Goal: Share content: Share content

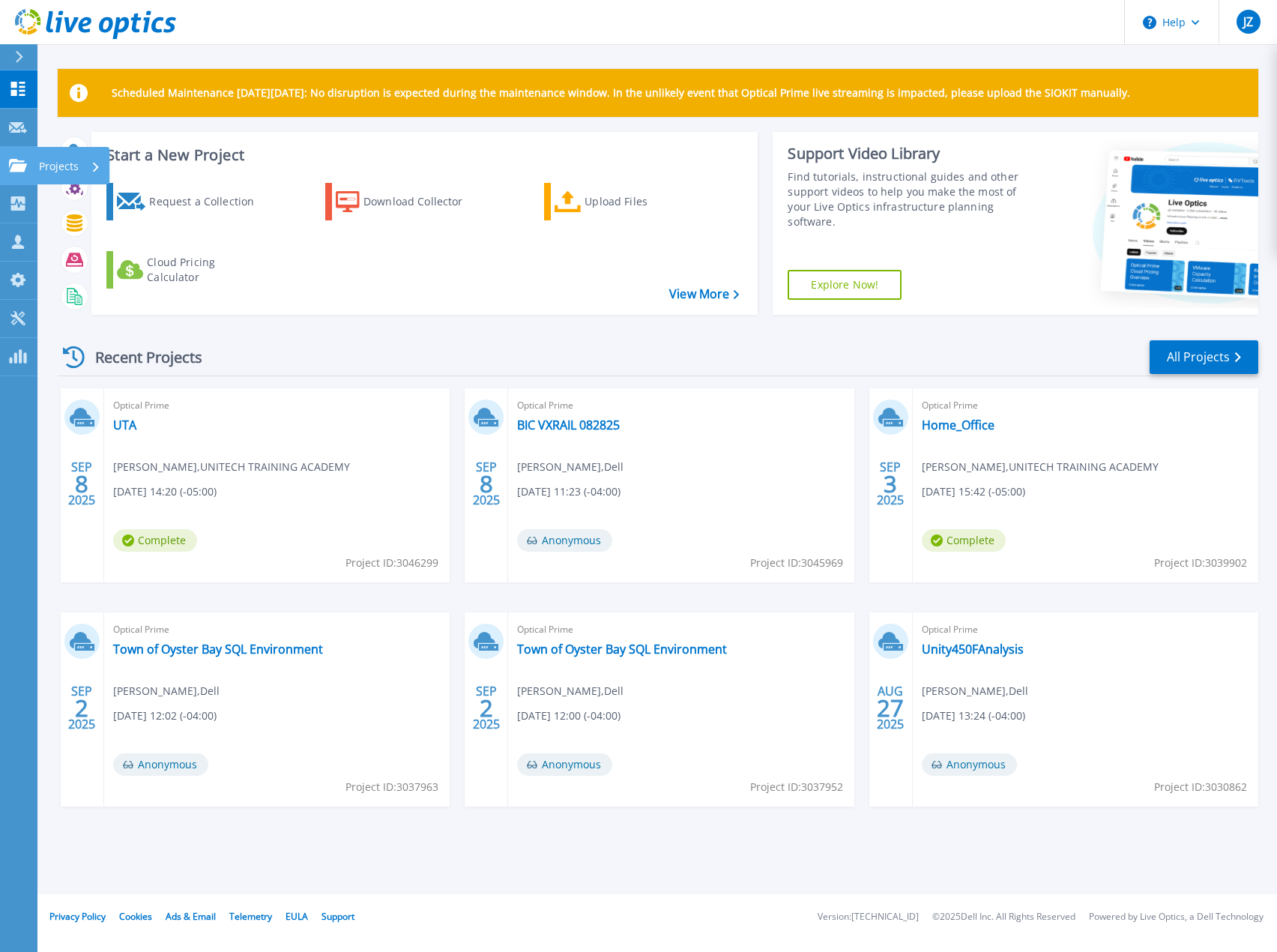
click at [22, 175] on link "Projects Projects" at bounding box center [18, 167] width 38 height 39
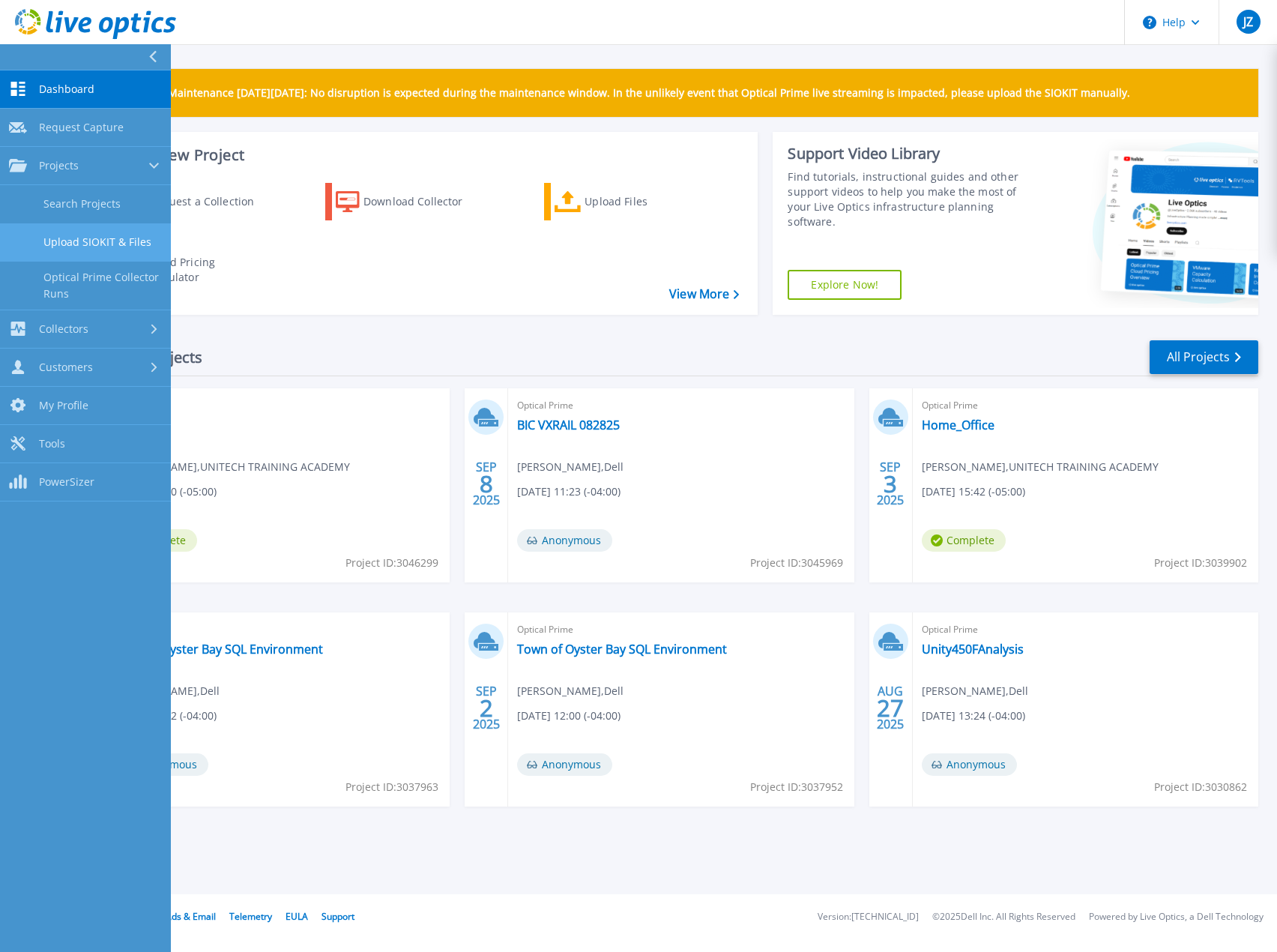
click at [74, 240] on link "Upload SIOKIT & Files" at bounding box center [86, 243] width 171 height 39
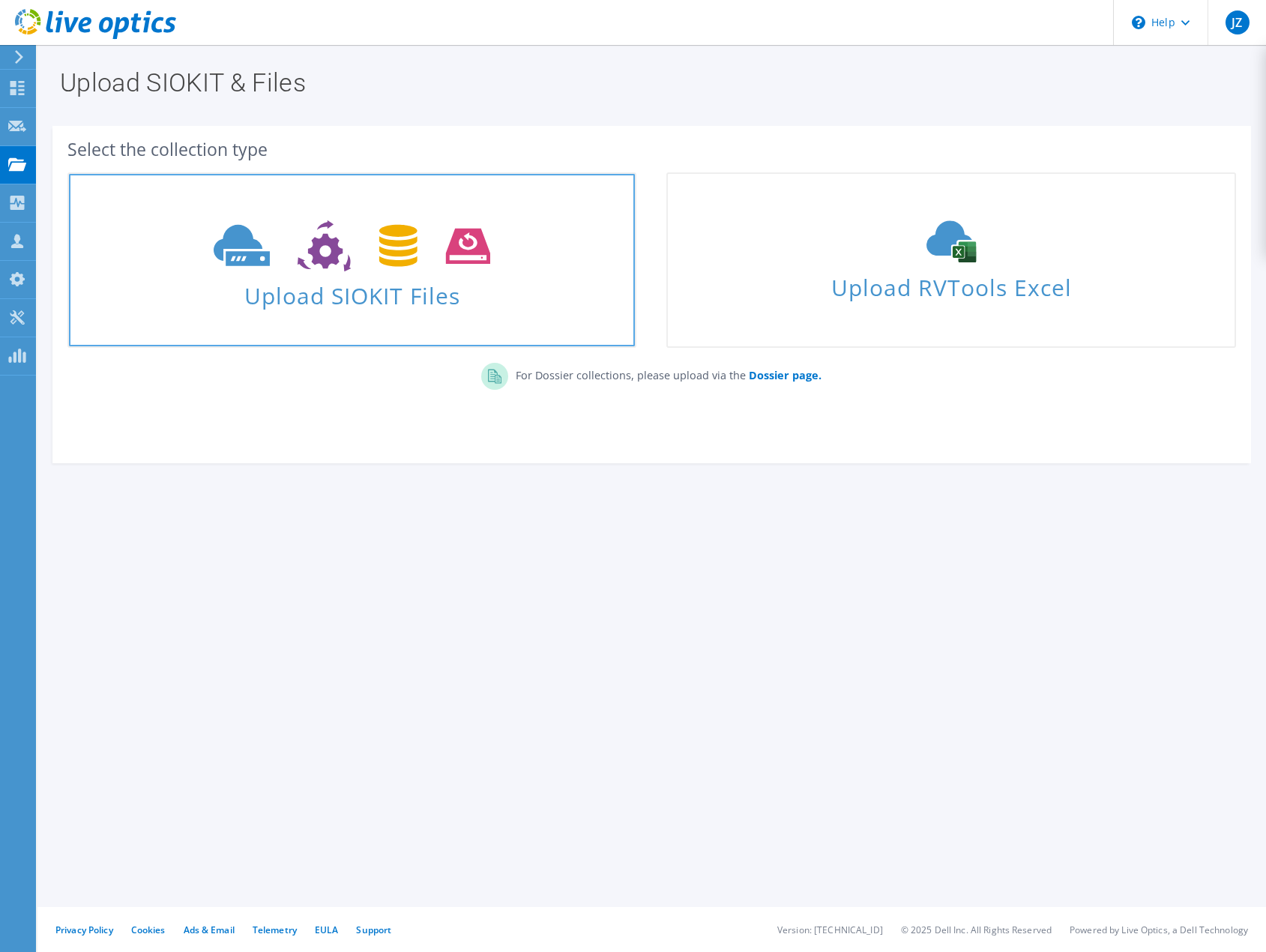
click at [329, 263] on use at bounding box center [352, 246] width 276 height 52
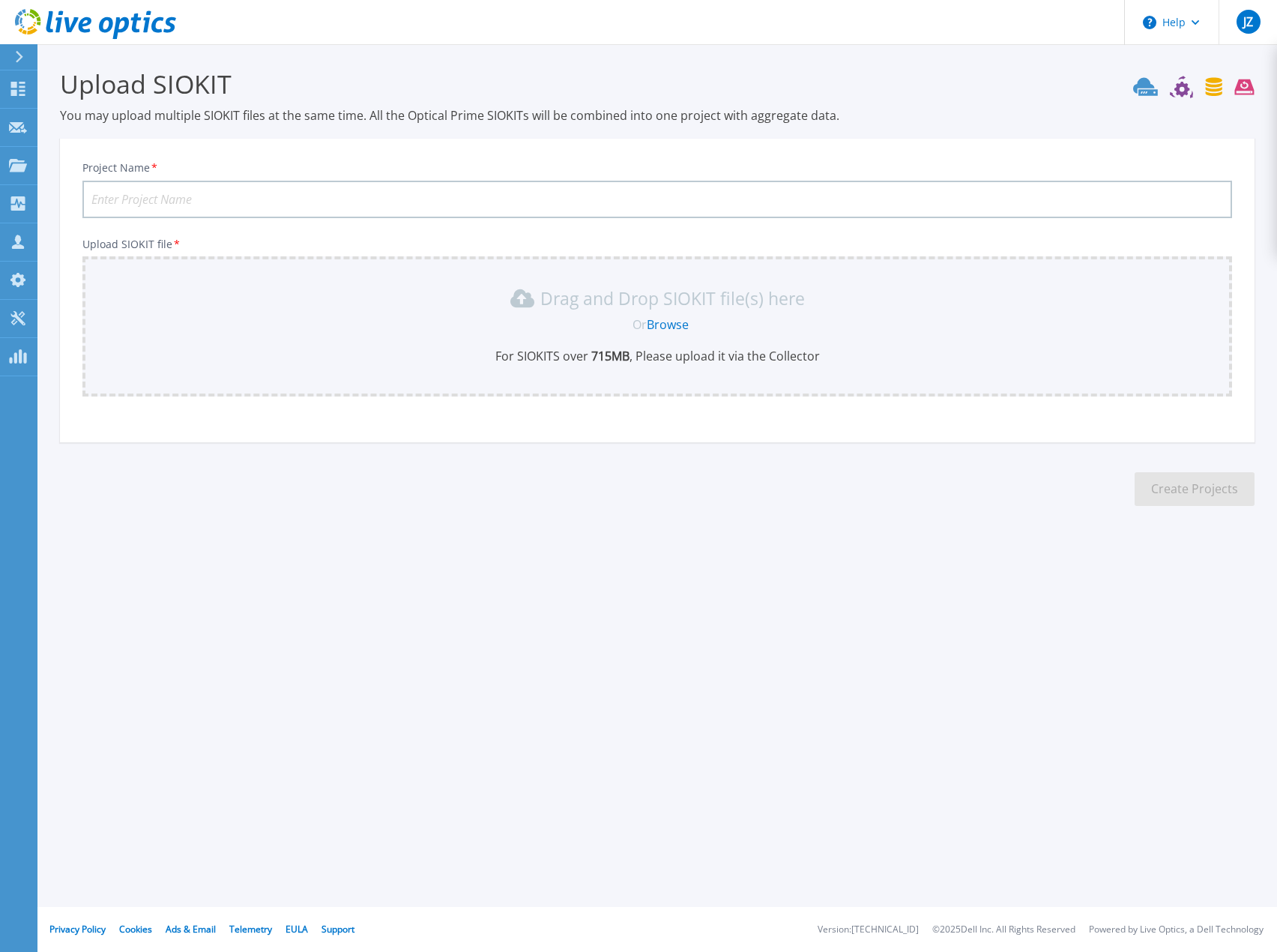
click at [384, 206] on input "Project Name *" at bounding box center [657, 199] width 1150 height 38
type input "Newberry Electric - Sept 2025"
click at [673, 325] on link "Browse" at bounding box center [668, 325] width 42 height 17
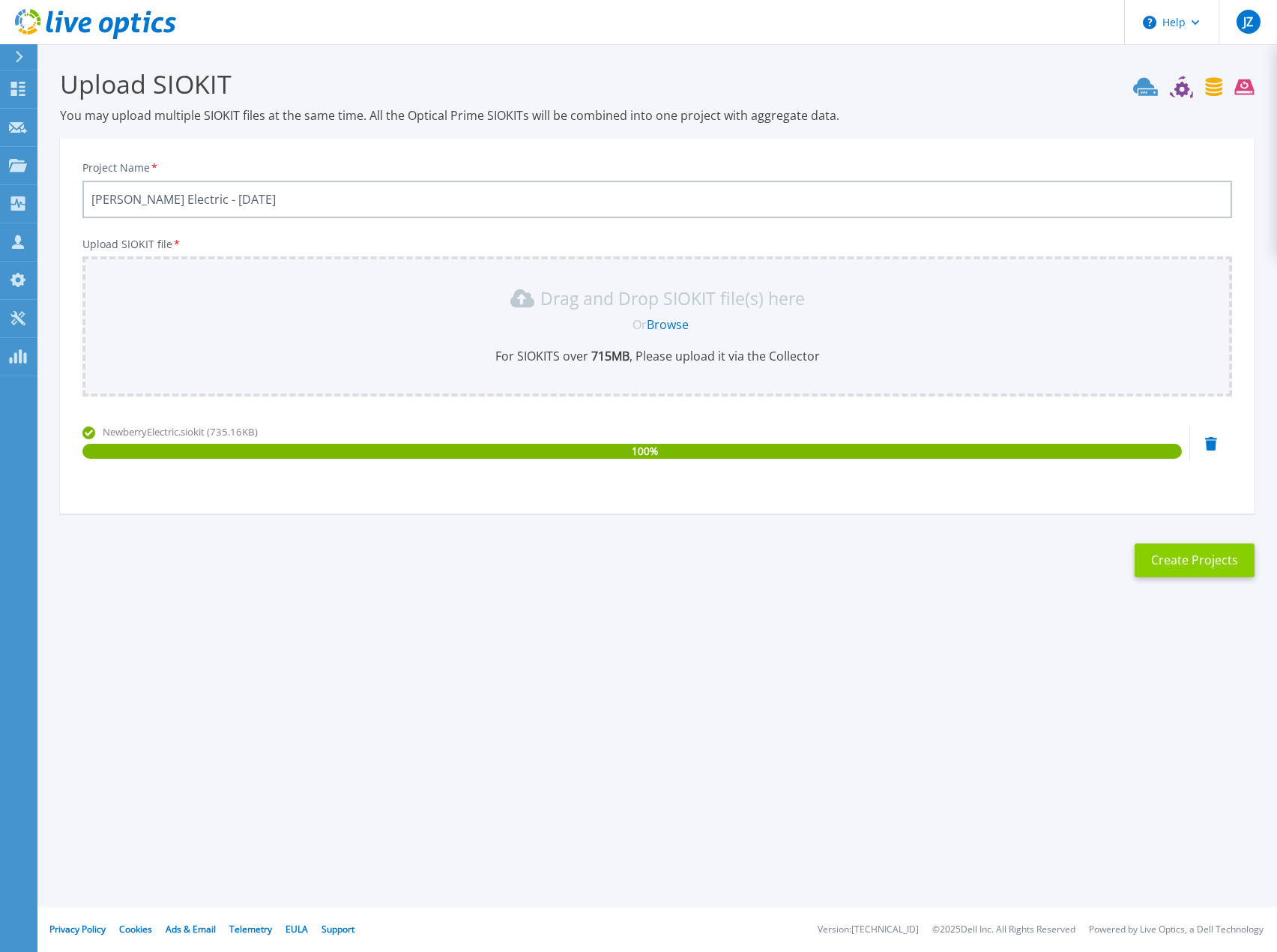
click at [1177, 563] on button "Create Projects" at bounding box center [1195, 560] width 120 height 34
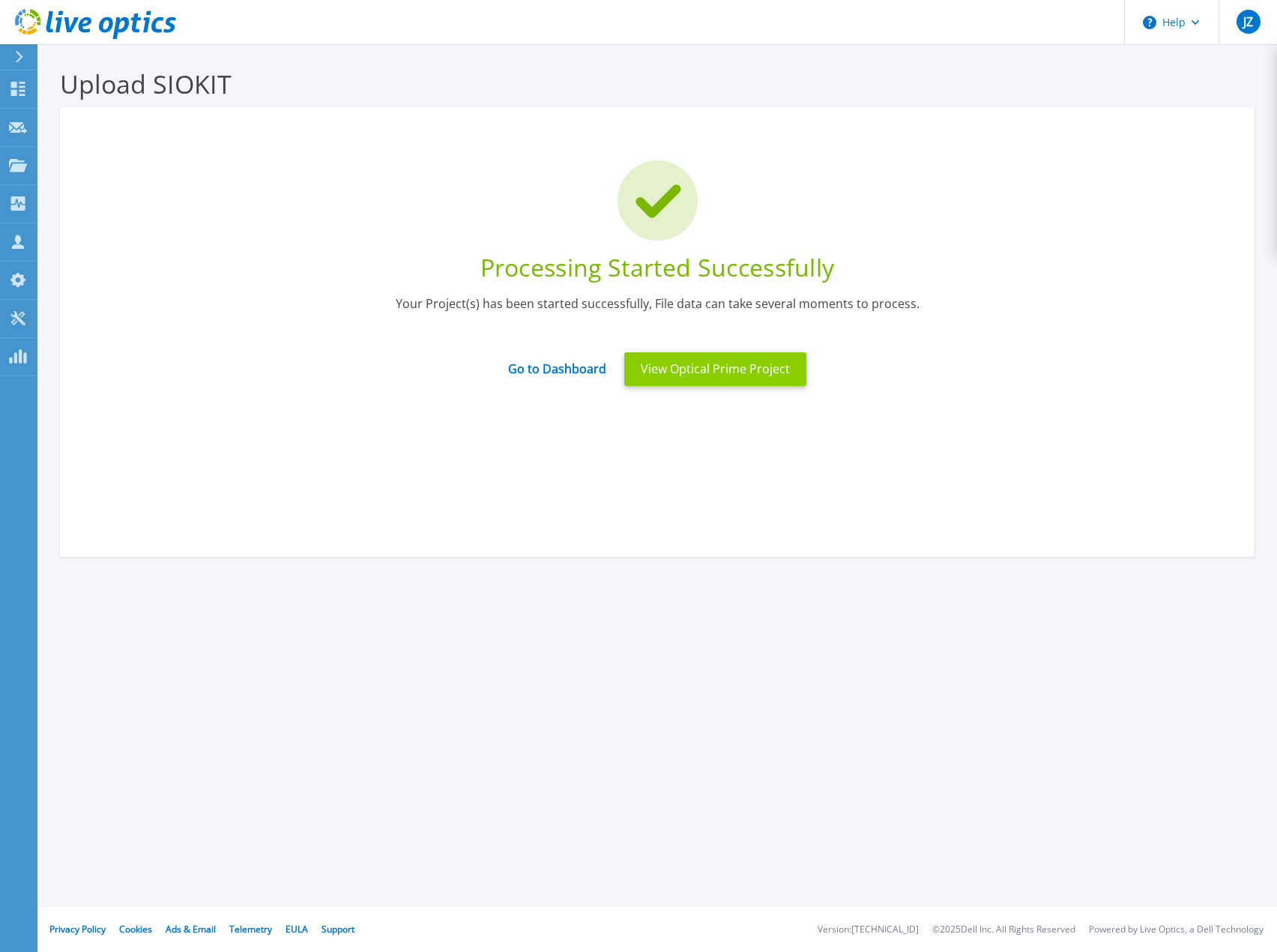
click at [727, 374] on button "View Optical Prime Project" at bounding box center [715, 369] width 182 height 34
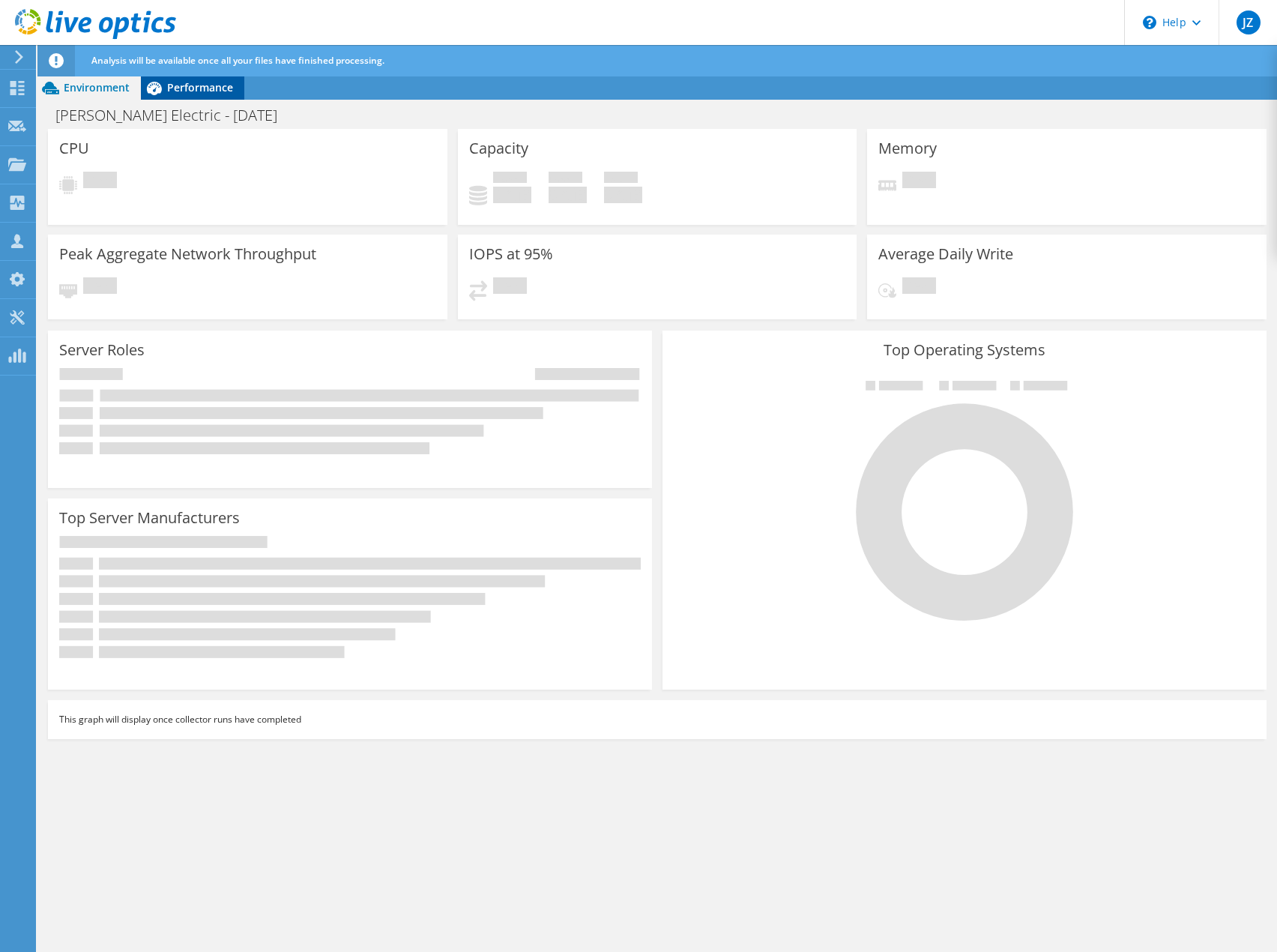
click at [236, 83] on div "Performance" at bounding box center [192, 87] width 103 height 24
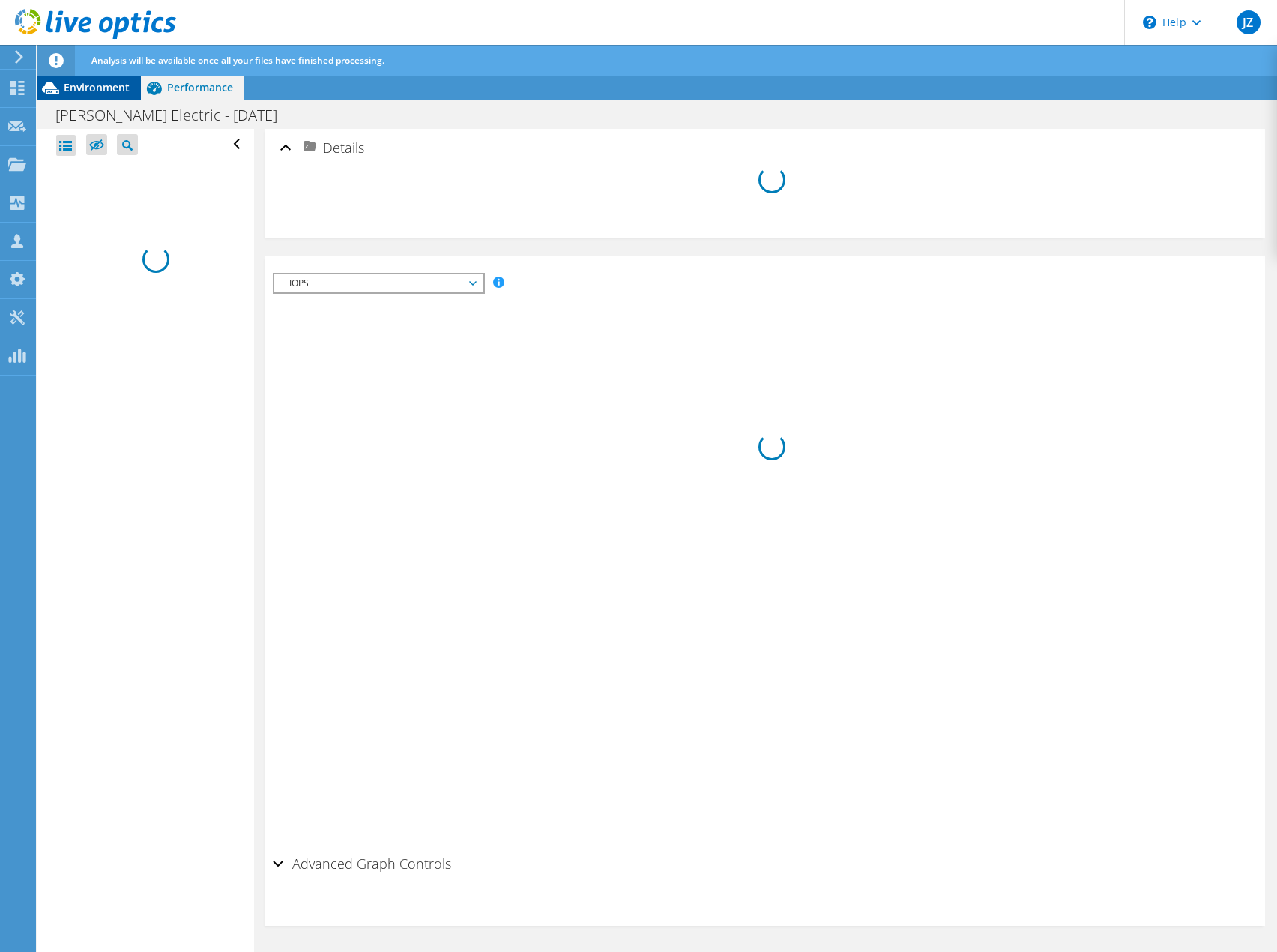
click at [91, 87] on span "Environment" at bounding box center [97, 87] width 66 height 14
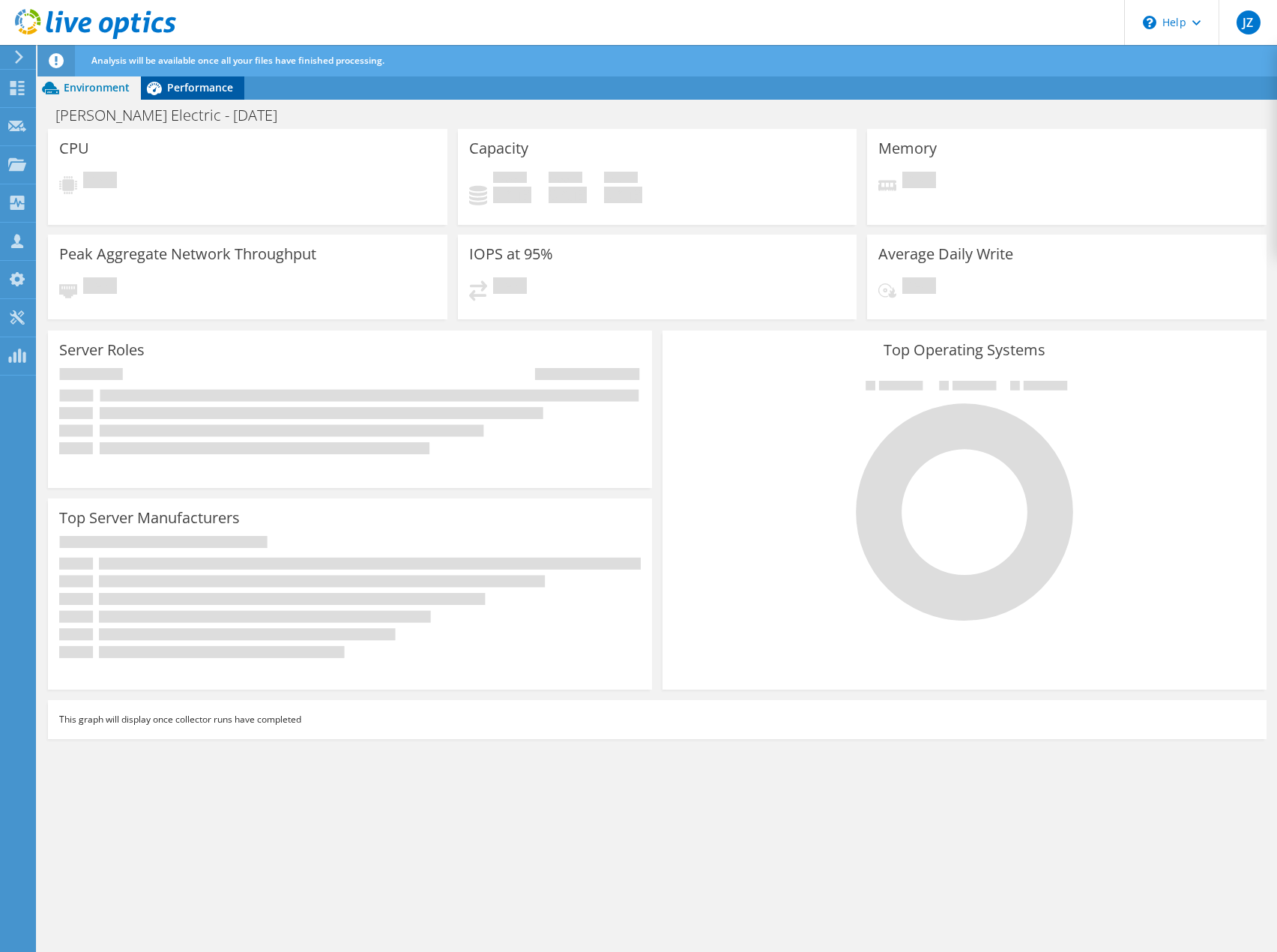
click at [212, 91] on span "Performance" at bounding box center [201, 87] width 66 height 14
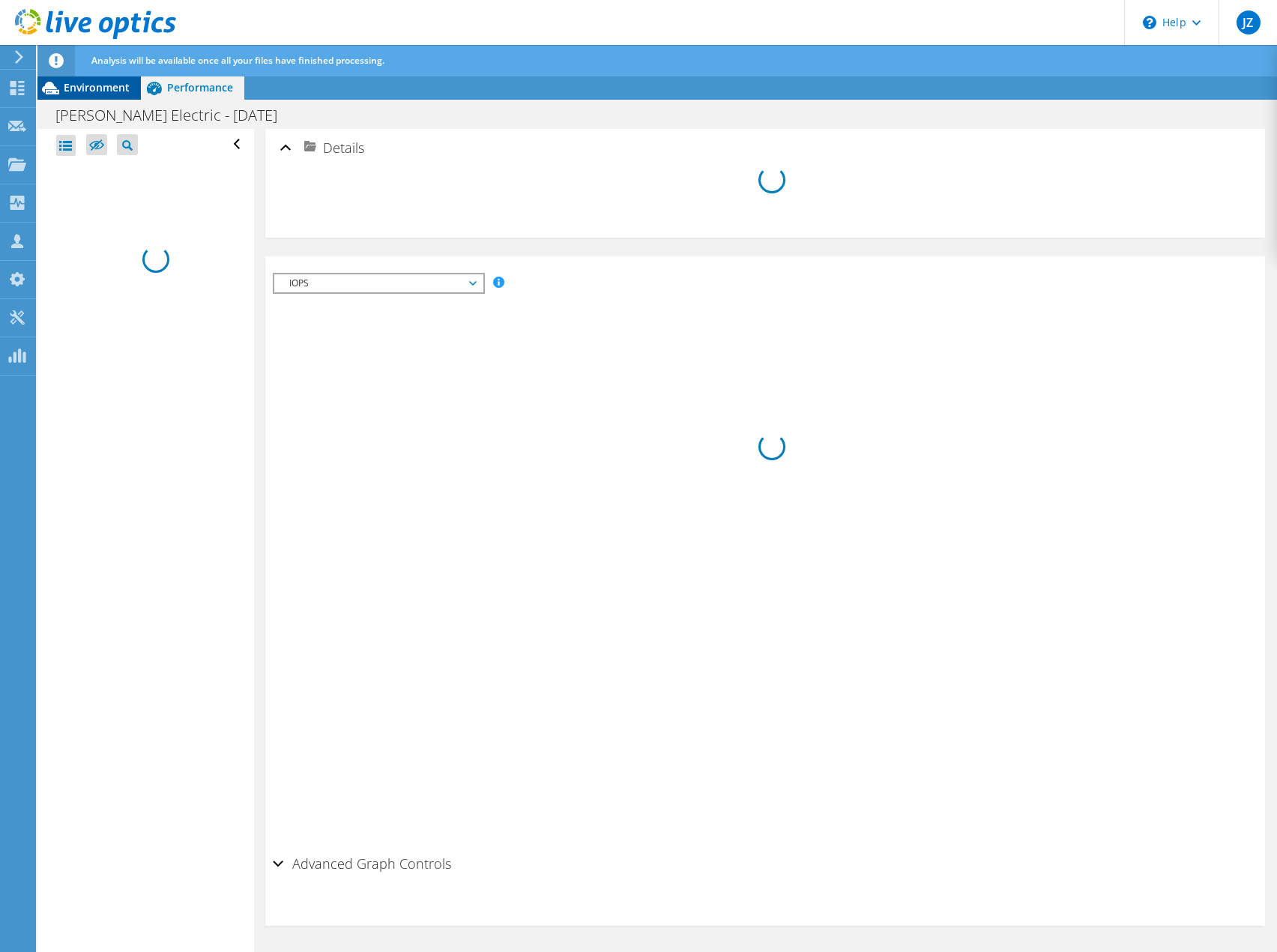
click at [99, 84] on span "Environment" at bounding box center [97, 87] width 66 height 14
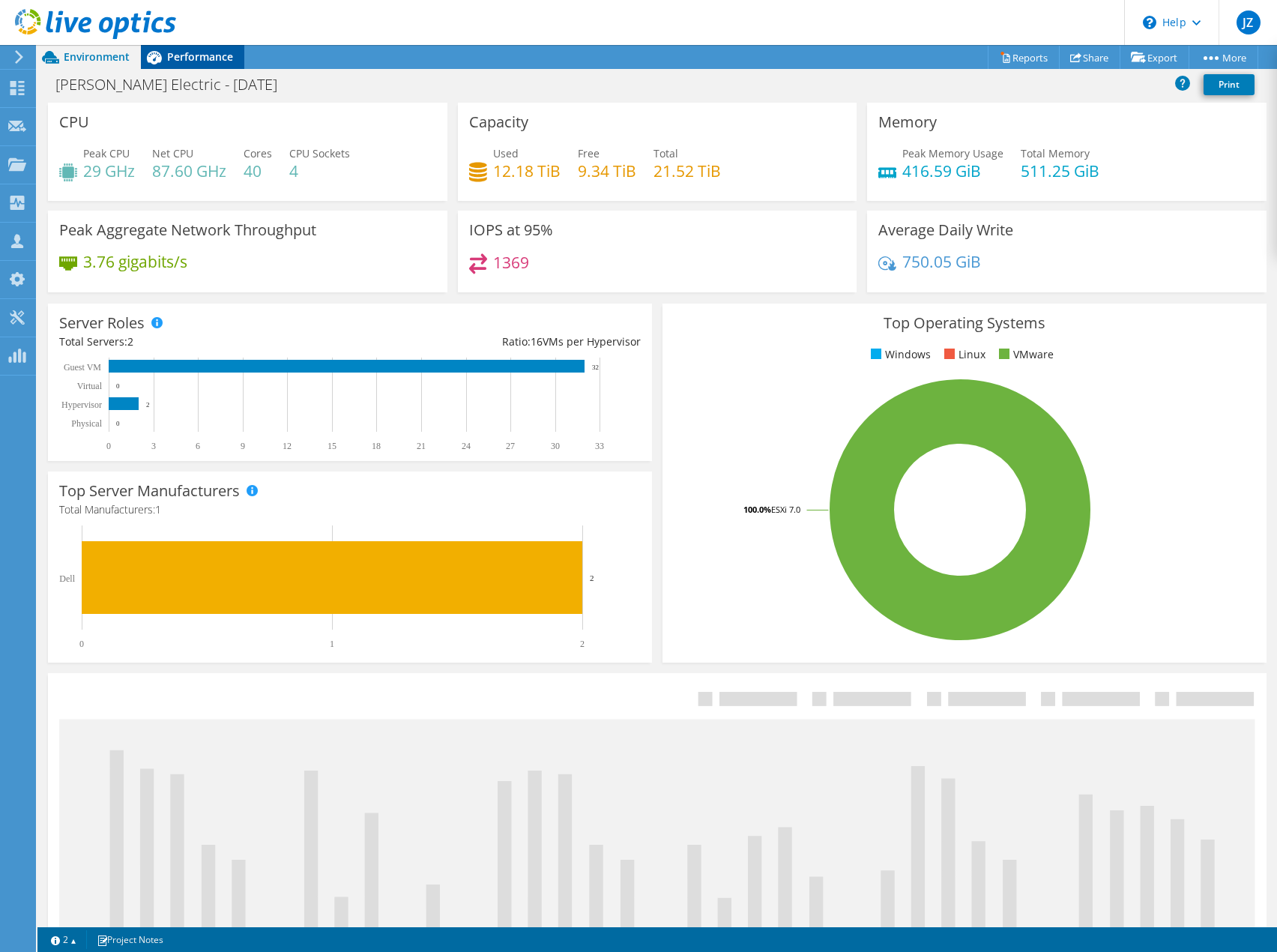
click at [212, 53] on span "Performance" at bounding box center [201, 56] width 66 height 14
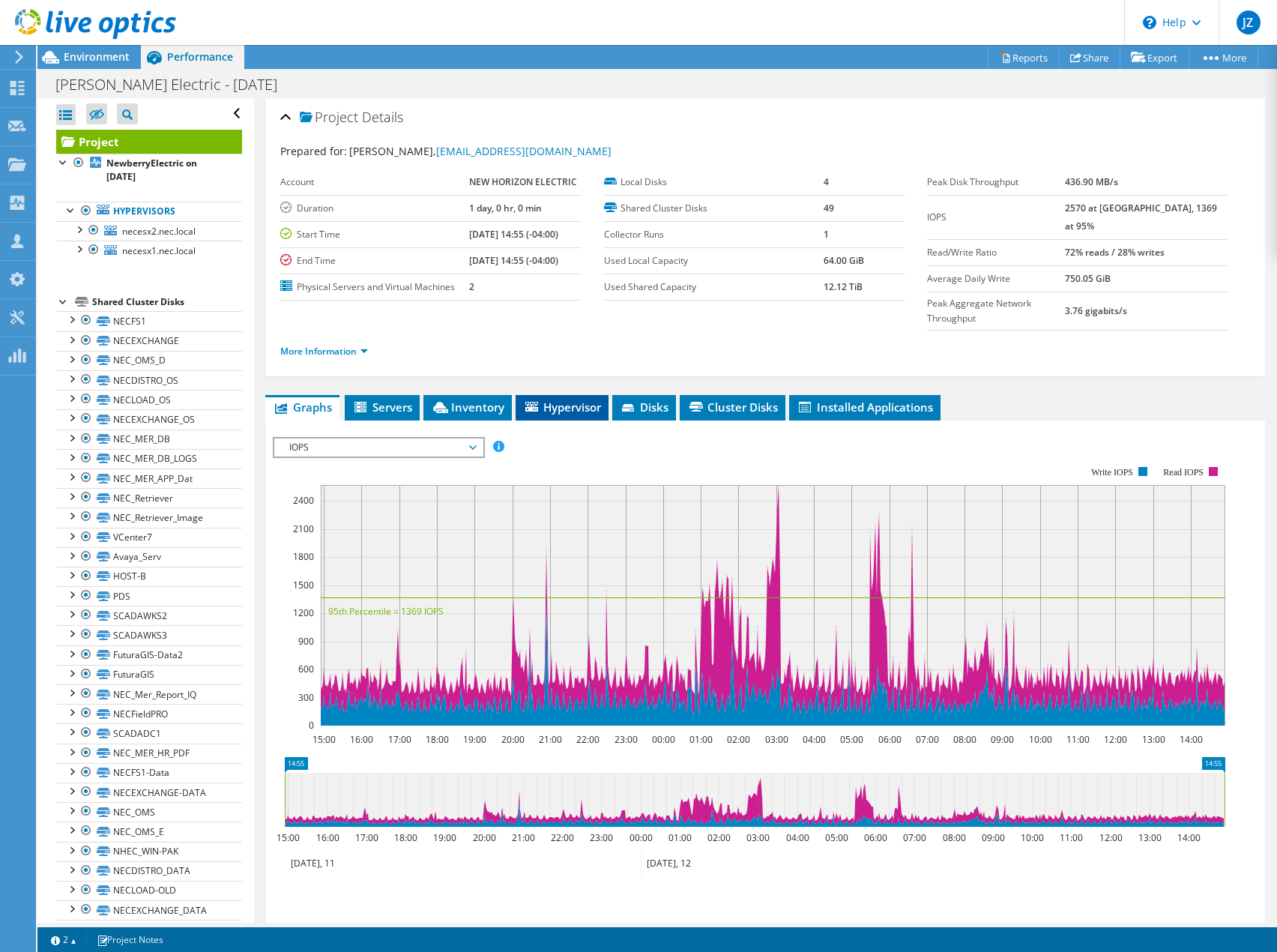
click at [548, 400] on span "Hypervisor" at bounding box center [562, 407] width 78 height 15
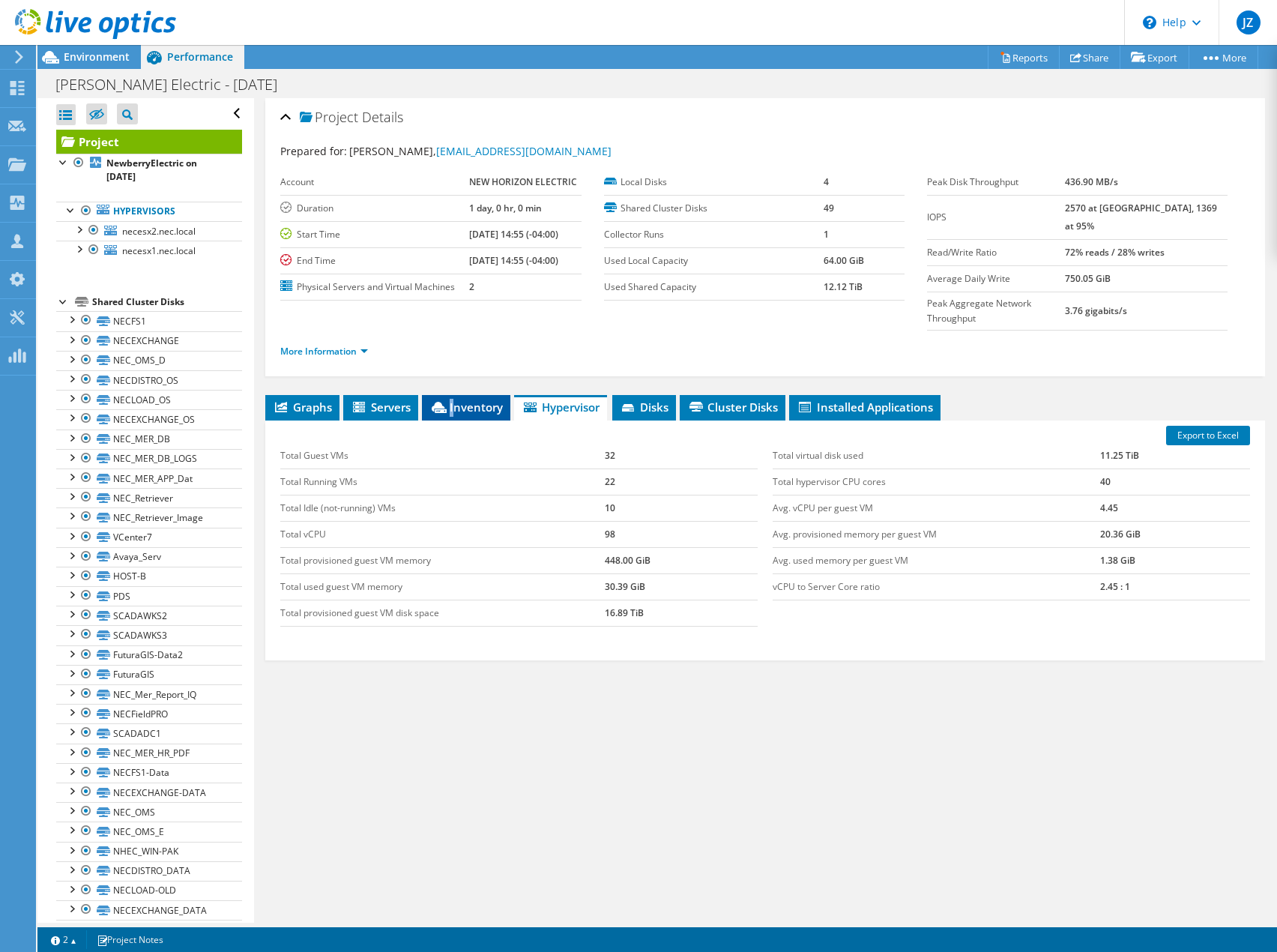
click at [454, 400] on span "Inventory" at bounding box center [467, 407] width 74 height 15
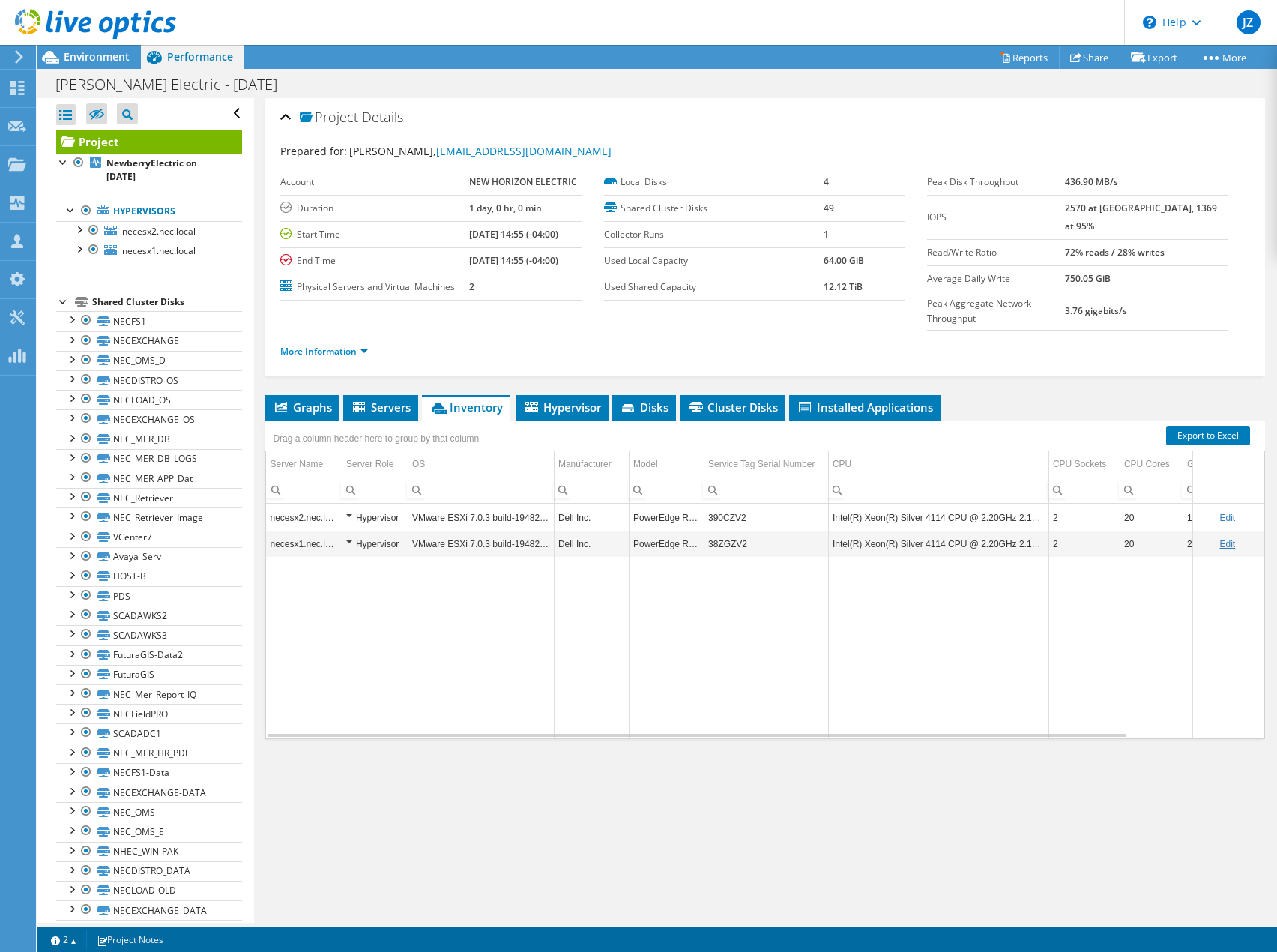
click at [287, 54] on div "Project Actions Project Actions Reports Share Export vSAN ReadyNode Sizer" at bounding box center [657, 57] width 1240 height 24
click at [403, 400] on span "Servers" at bounding box center [380, 407] width 60 height 15
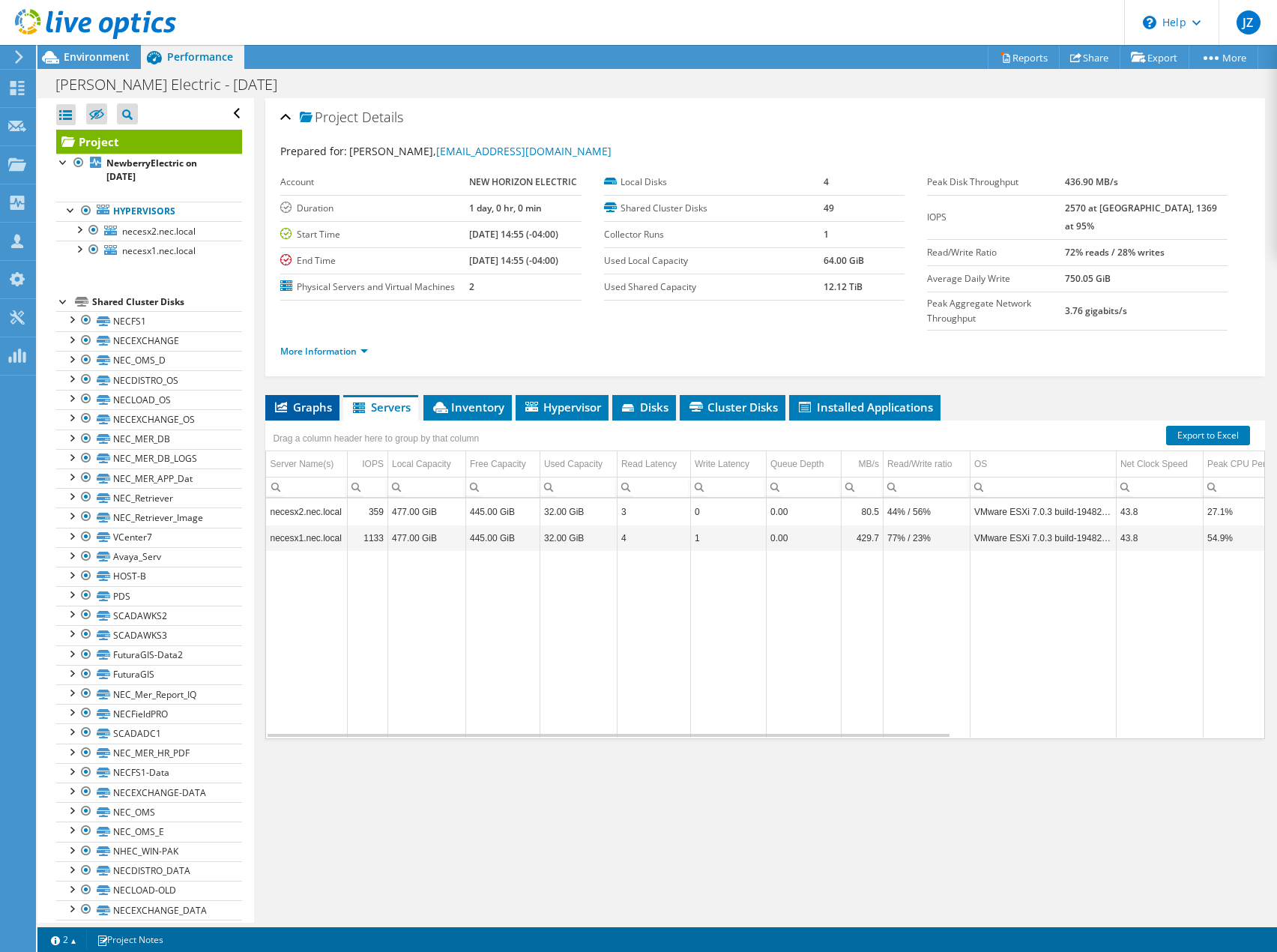
click at [313, 400] on span "Graphs" at bounding box center [302, 407] width 59 height 15
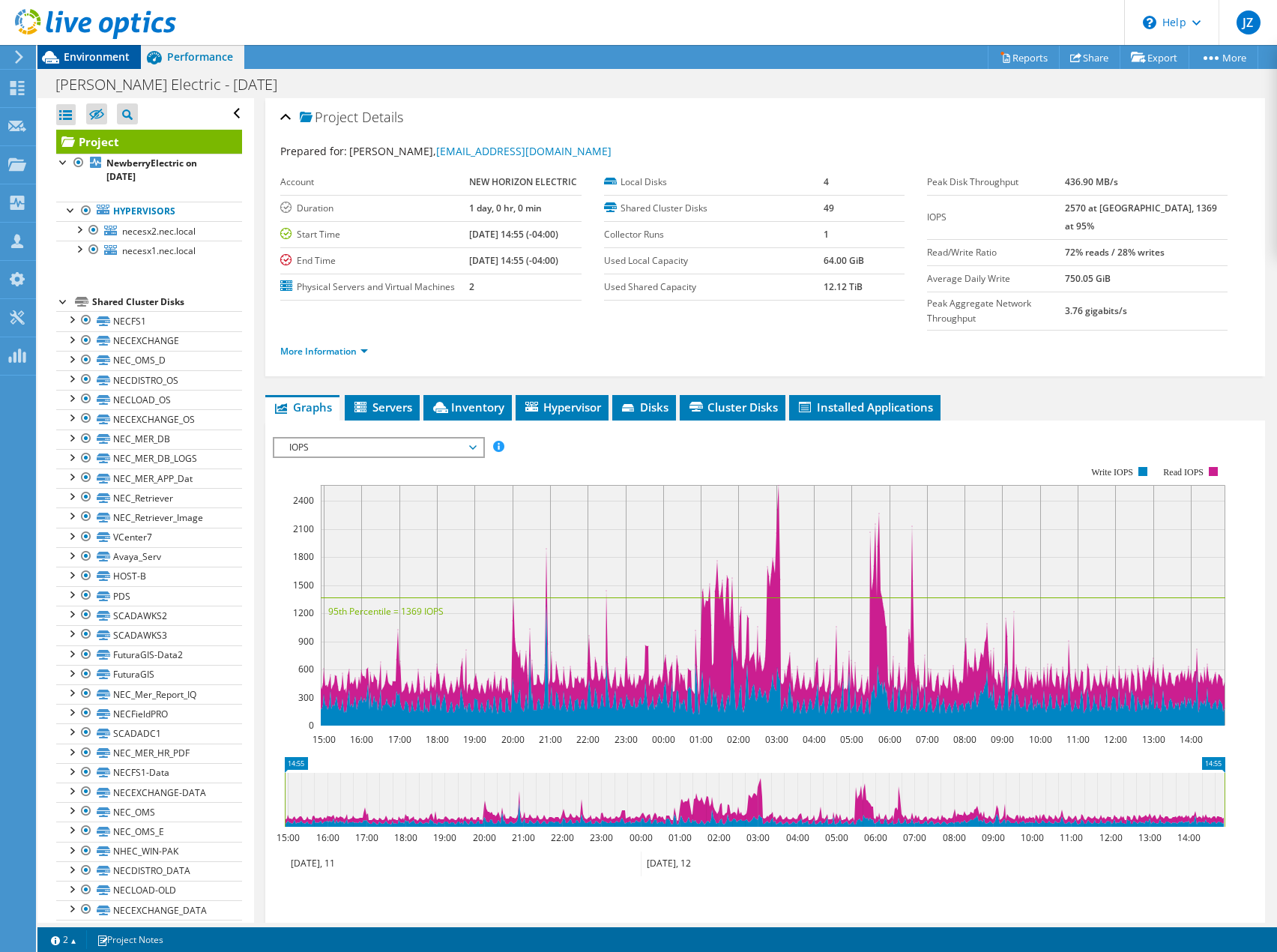
click at [103, 57] on span "Environment" at bounding box center [97, 56] width 66 height 14
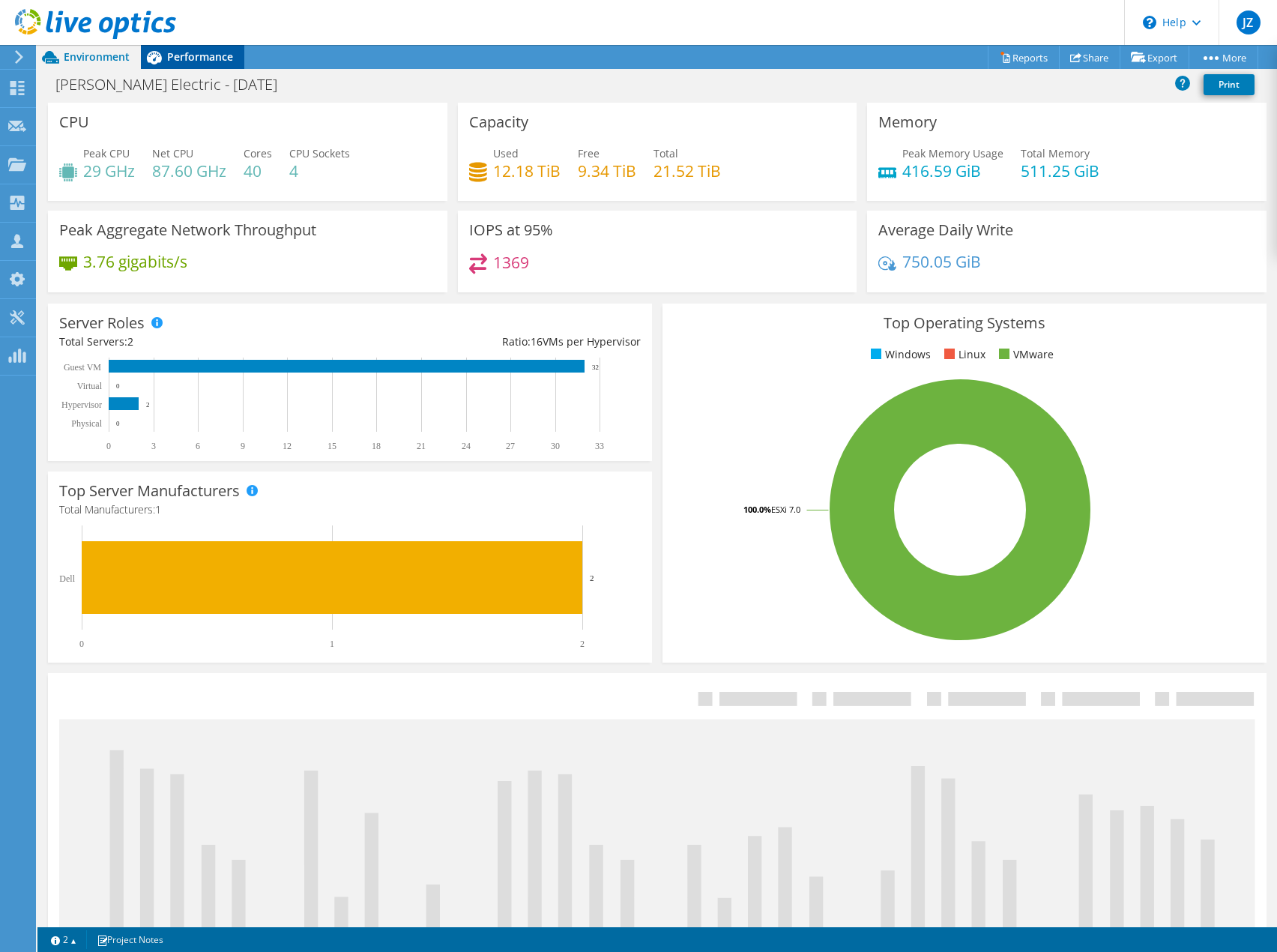
click at [196, 61] on span "Performance" at bounding box center [201, 56] width 66 height 14
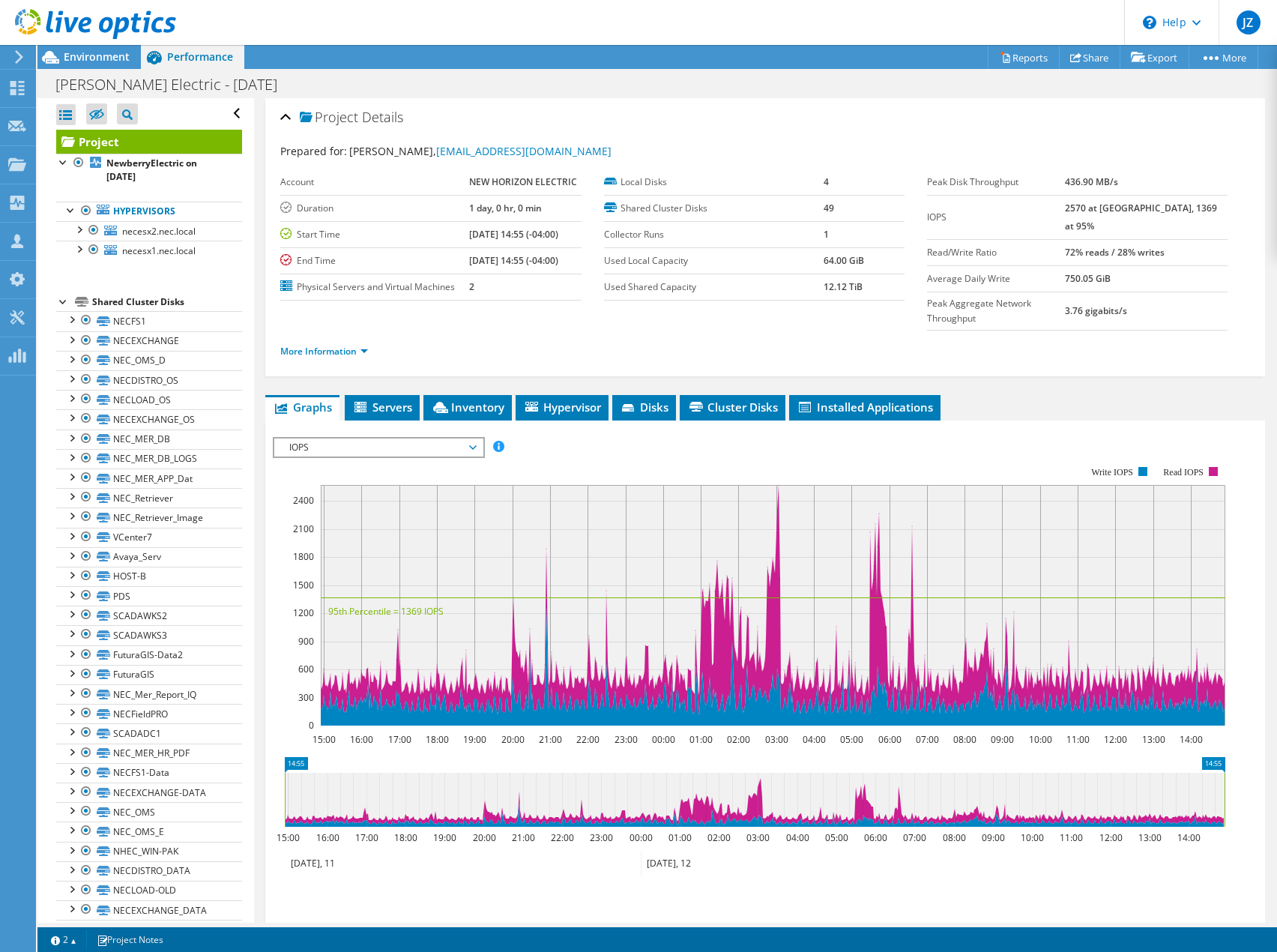
drag, startPoint x: 290, startPoint y: 54, endPoint x: 282, endPoint y: 56, distance: 8.2
click at [292, 55] on div "Project Actions Project Actions Reports Share Export vSAN ReadyNode Sizer" at bounding box center [657, 57] width 1240 height 24
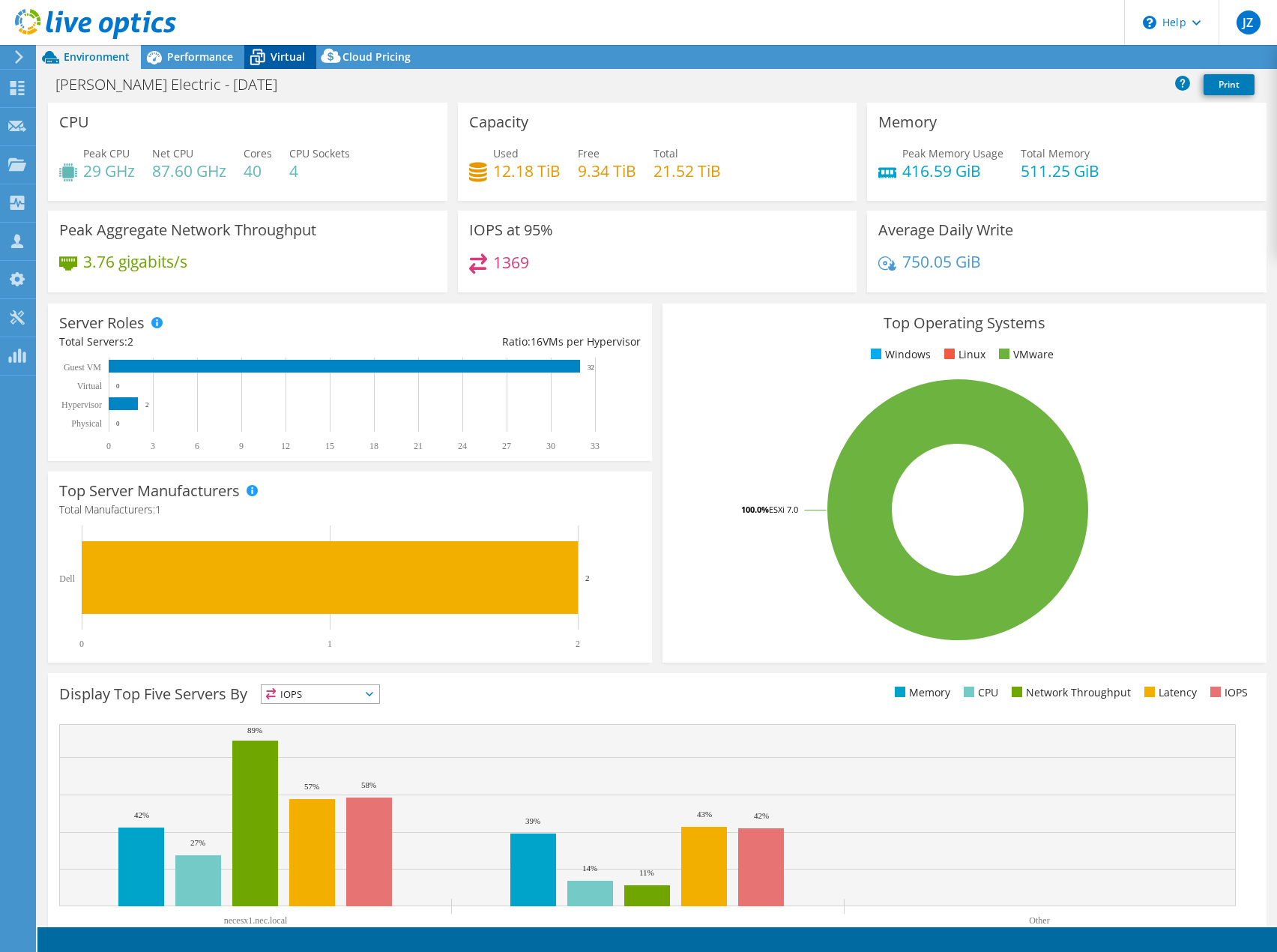
select select "USD"
click at [286, 59] on span "Virtual" at bounding box center [287, 56] width 34 height 14
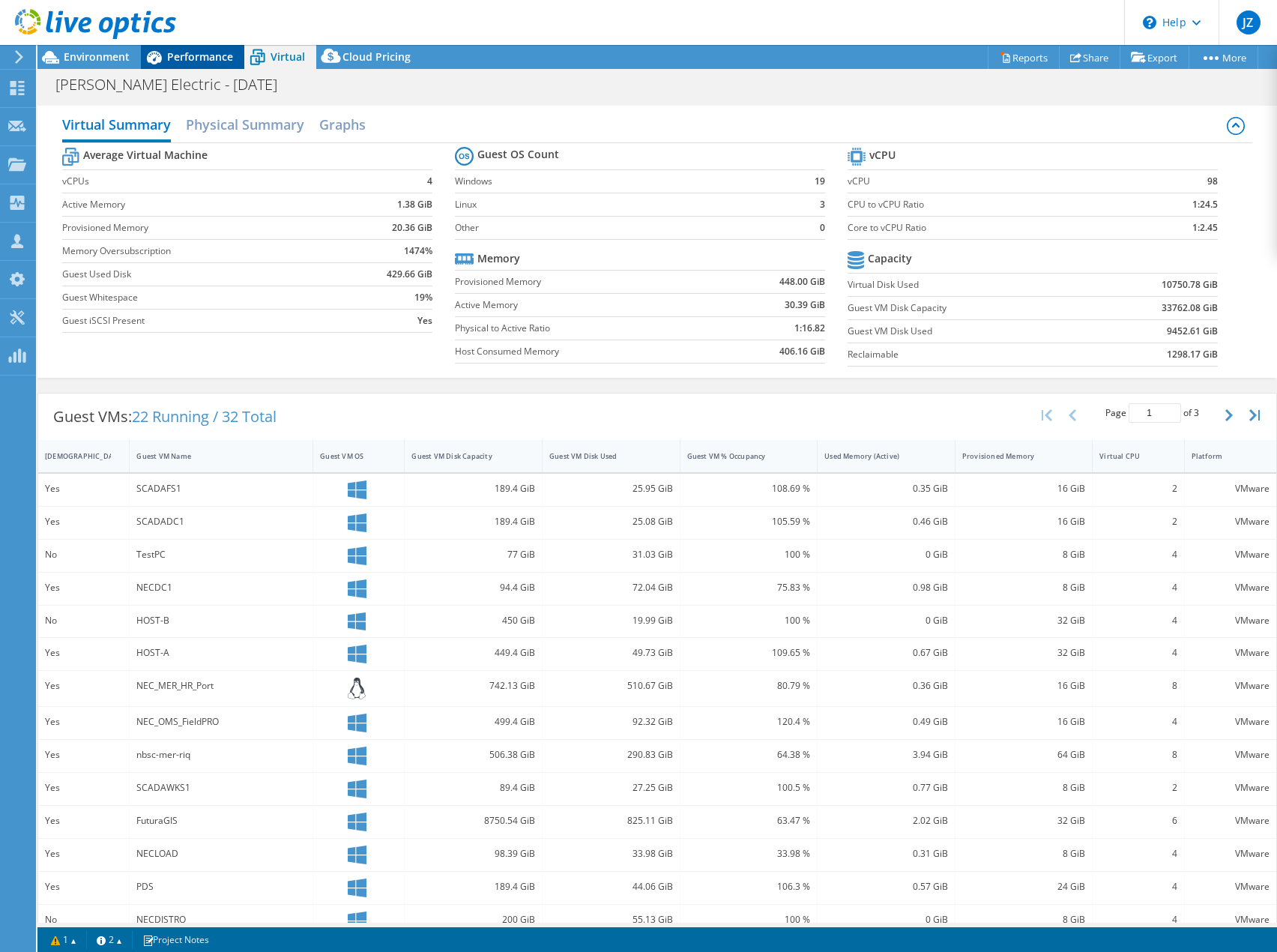
click at [192, 55] on span "Performance" at bounding box center [201, 56] width 66 height 14
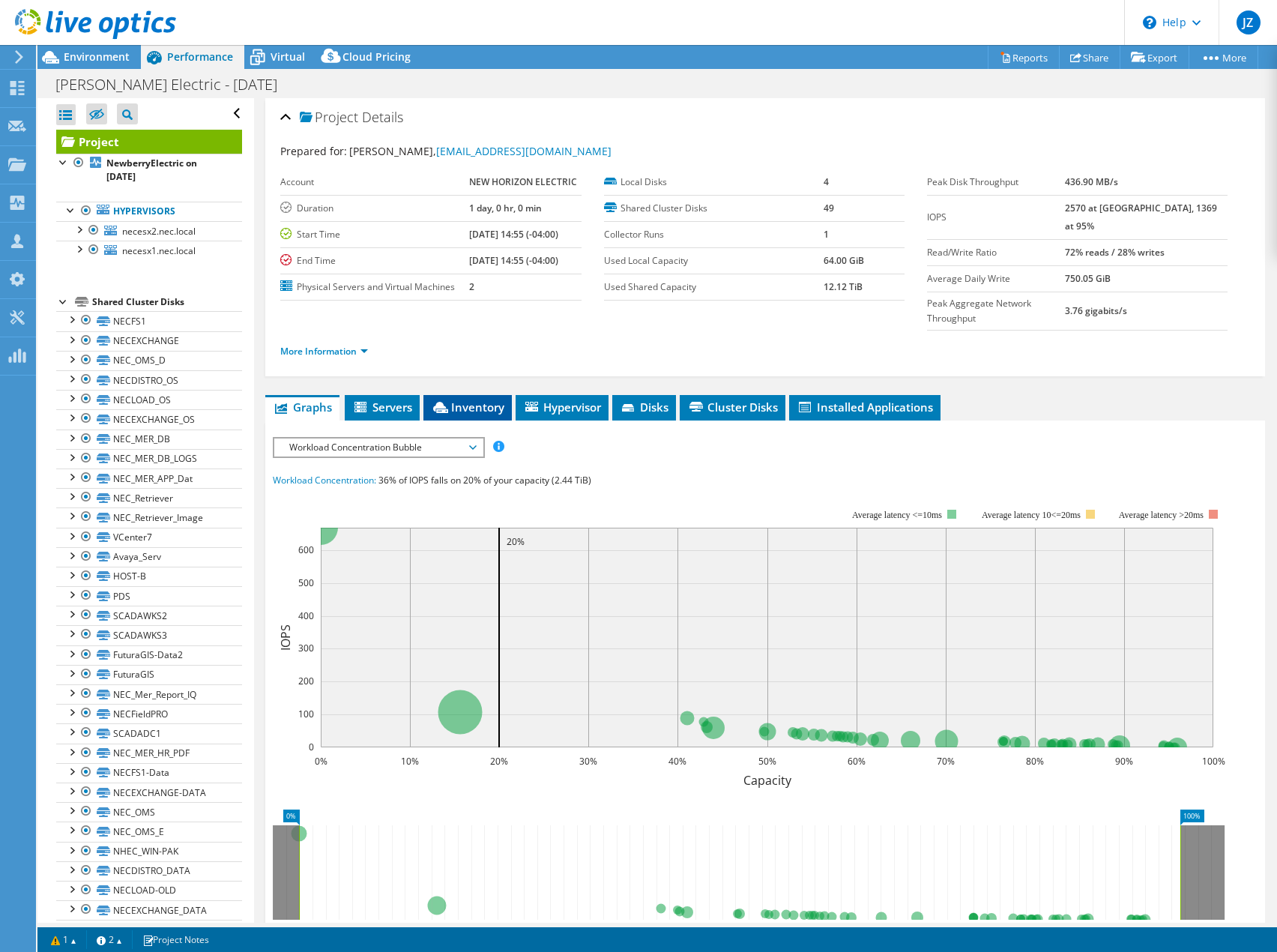
click at [459, 400] on span "Inventory" at bounding box center [468, 407] width 74 height 15
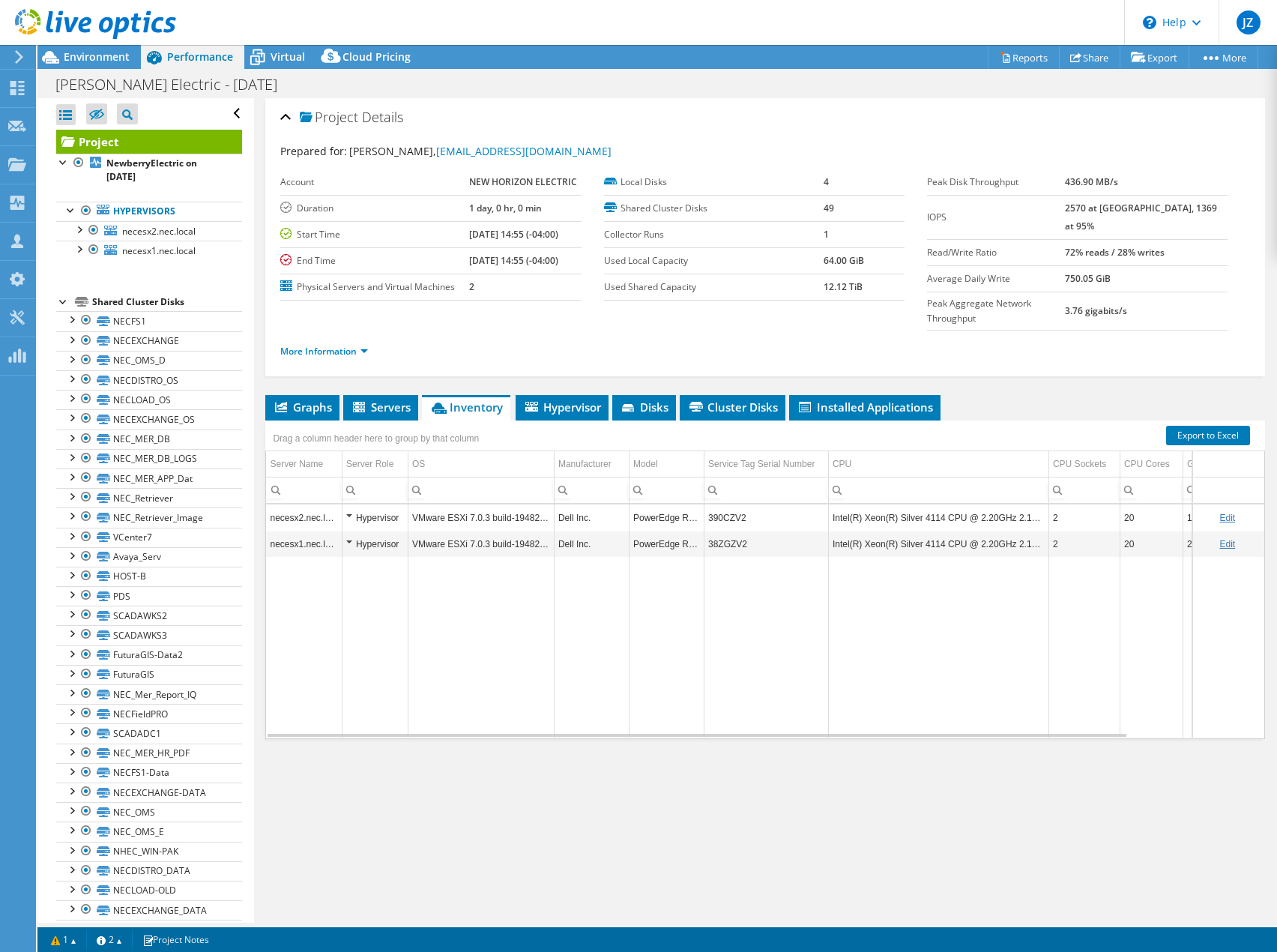
click at [712, 109] on div "Project Details" at bounding box center [766, 118] width 970 height 32
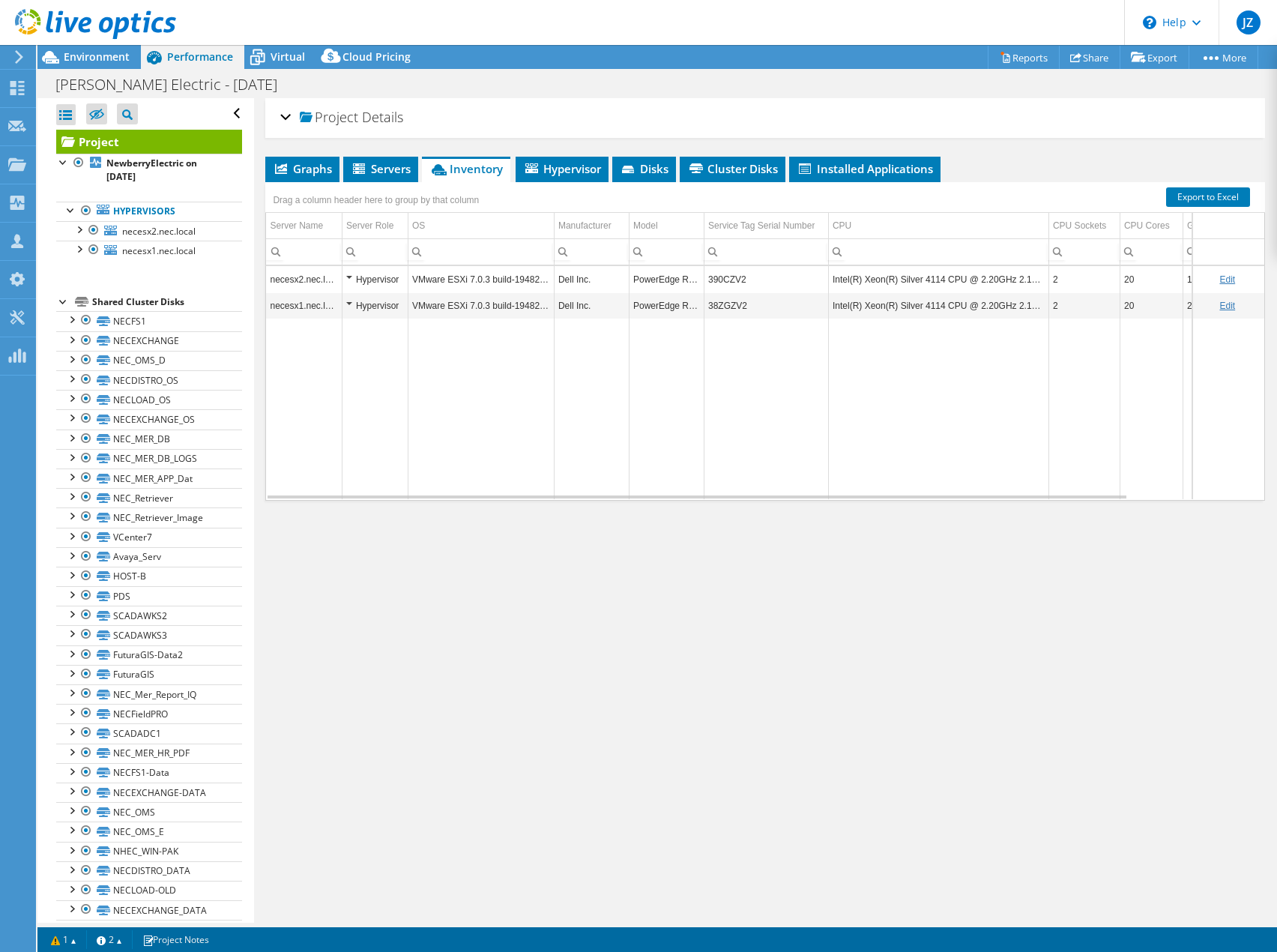
click at [696, 110] on div "Project Details" at bounding box center [766, 118] width 970 height 32
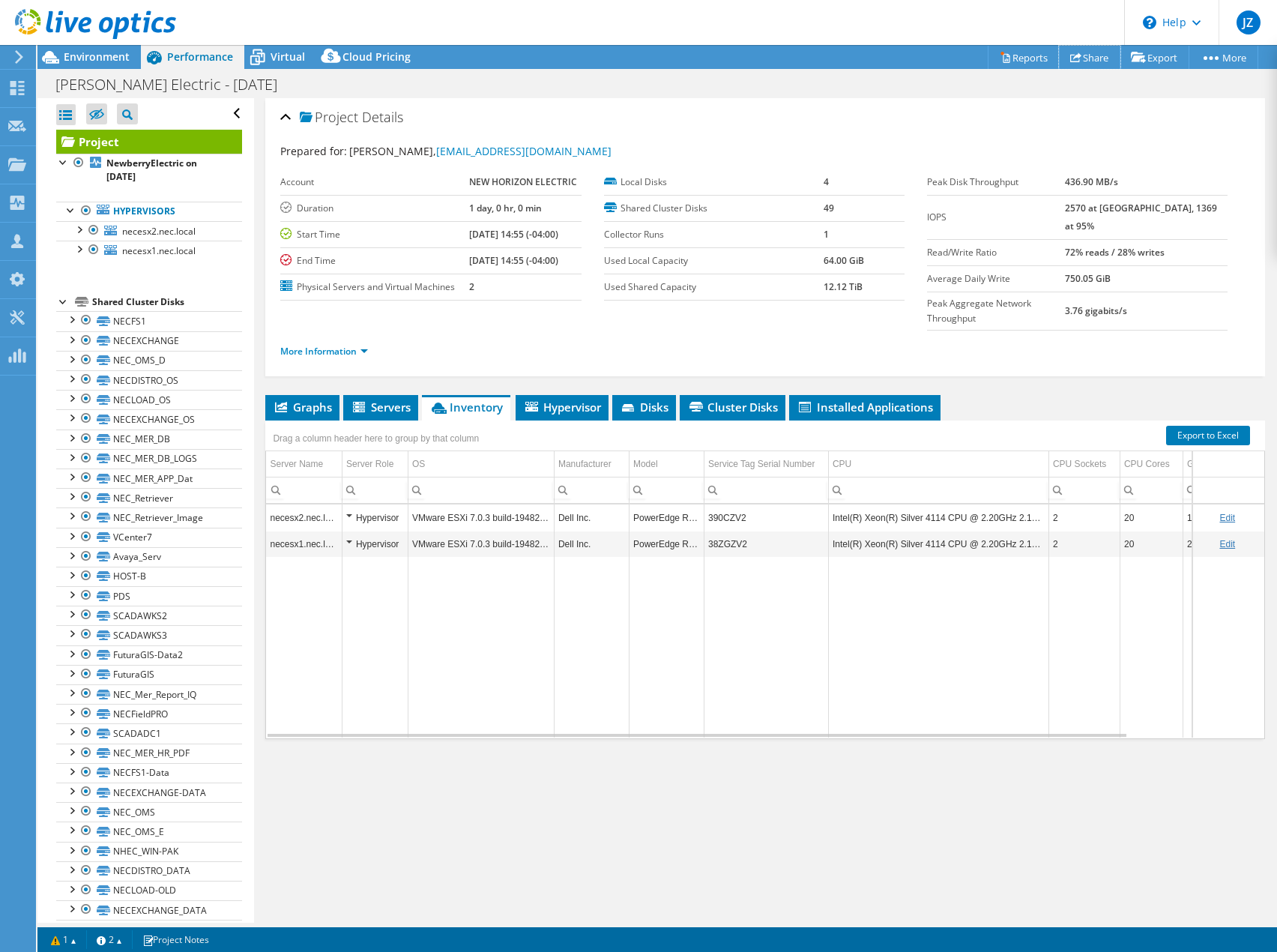
click at [1091, 58] on link "Share" at bounding box center [1089, 57] width 62 height 23
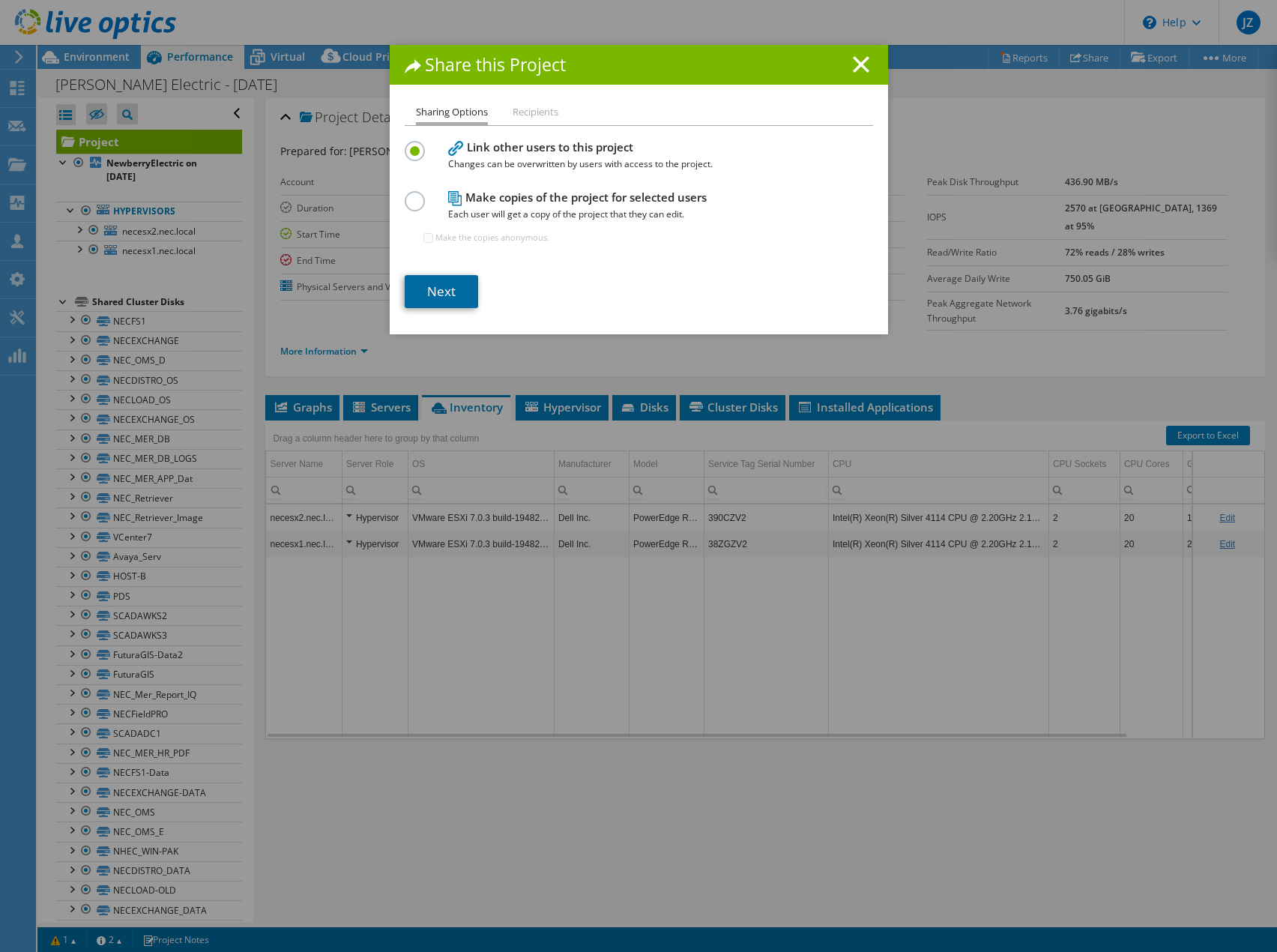
click at [430, 296] on link "Next" at bounding box center [442, 292] width 74 height 33
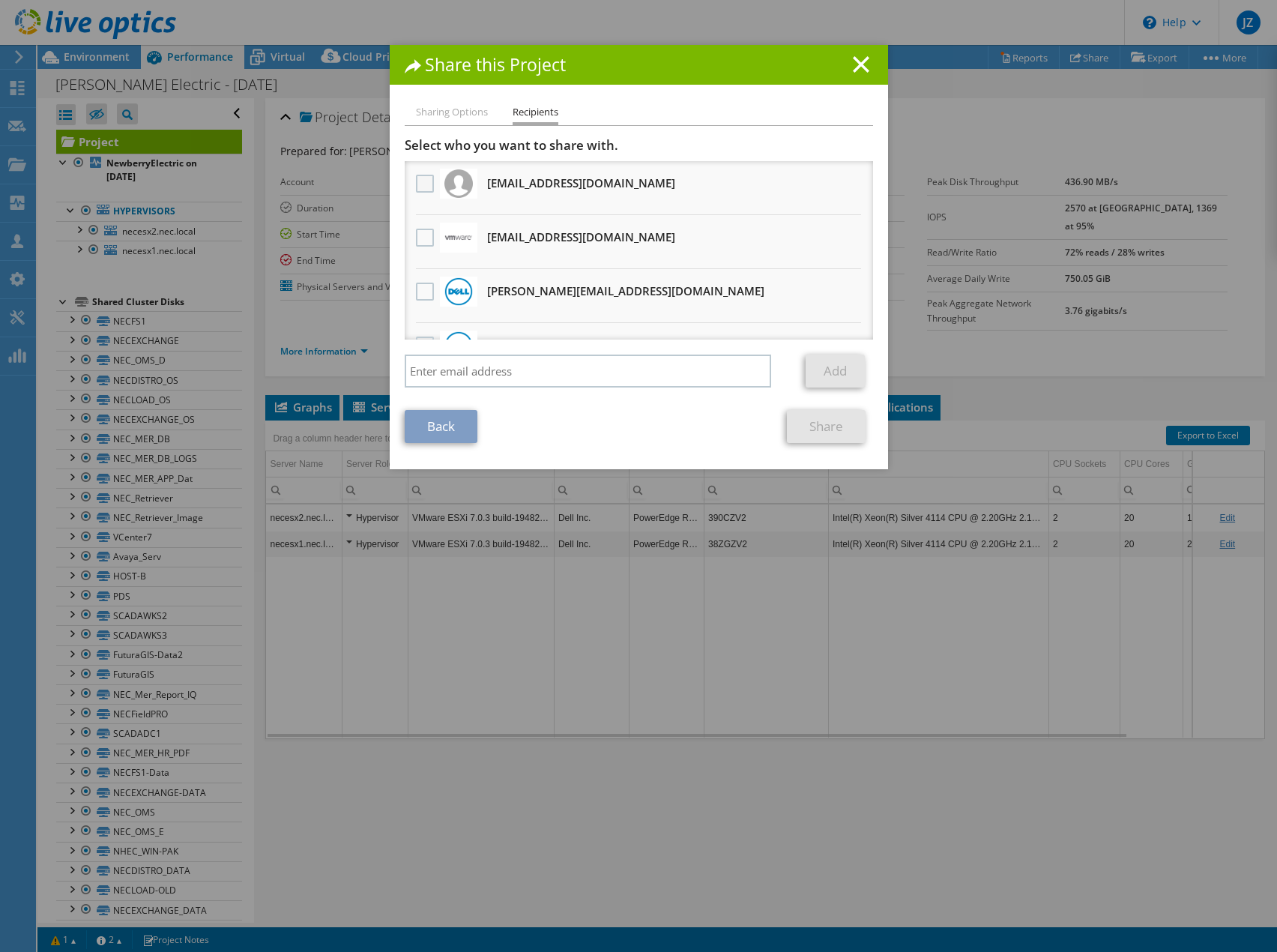
click at [424, 183] on label at bounding box center [427, 184] width 22 height 18
click at [0, 0] on input "checkbox" at bounding box center [0, 0] width 0 height 0
click at [814, 426] on link "Share" at bounding box center [826, 426] width 78 height 33
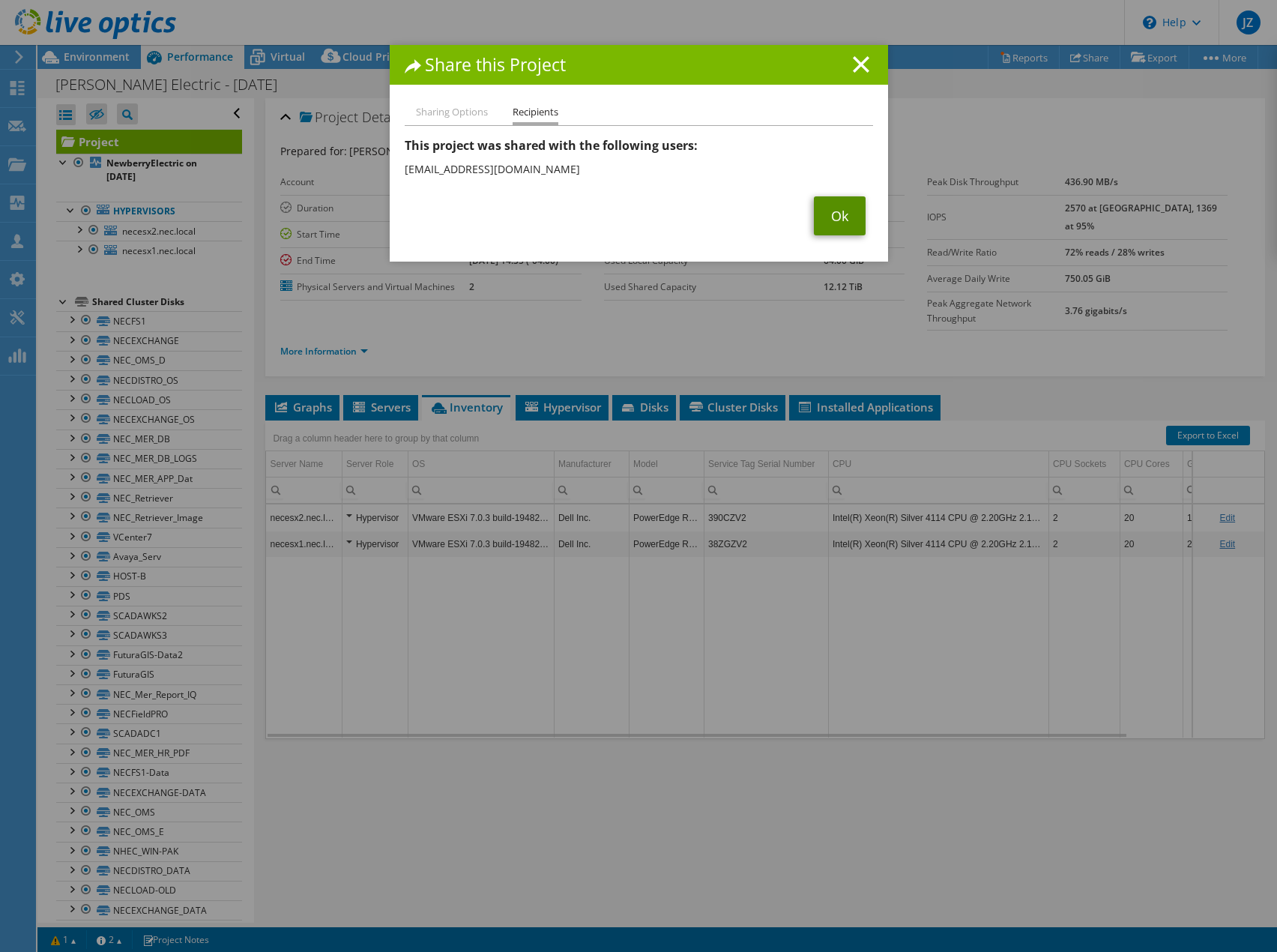
click at [847, 220] on link "Ok" at bounding box center [840, 215] width 52 height 39
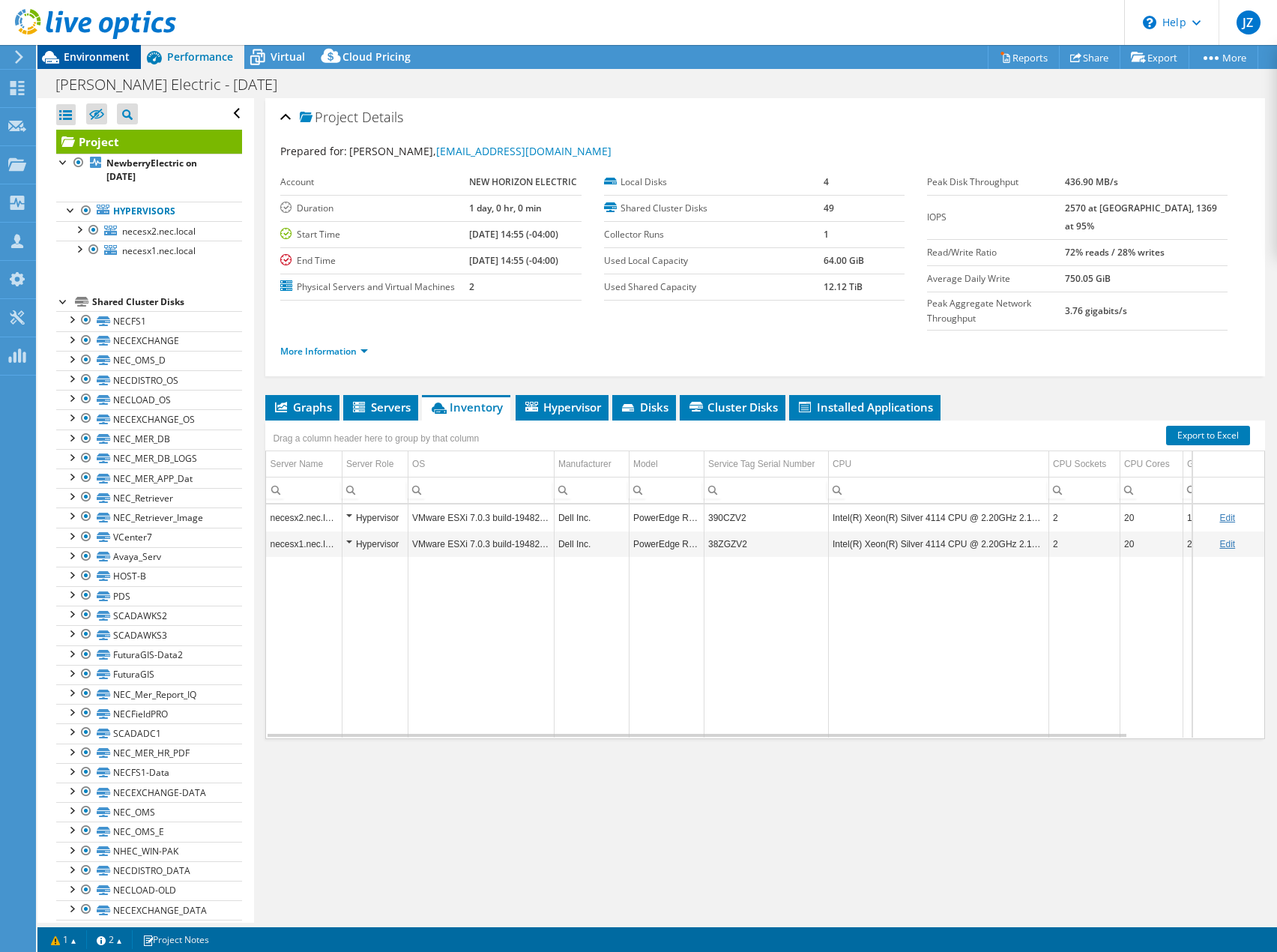
click at [133, 54] on div "Environment" at bounding box center [89, 57] width 103 height 24
